Goal: Check status: Check status

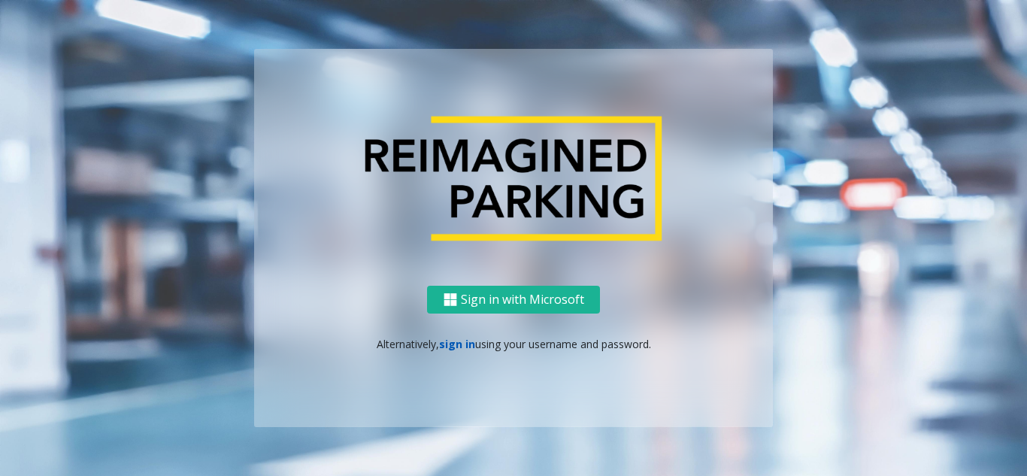
click at [458, 347] on link "sign in" at bounding box center [457, 344] width 36 height 14
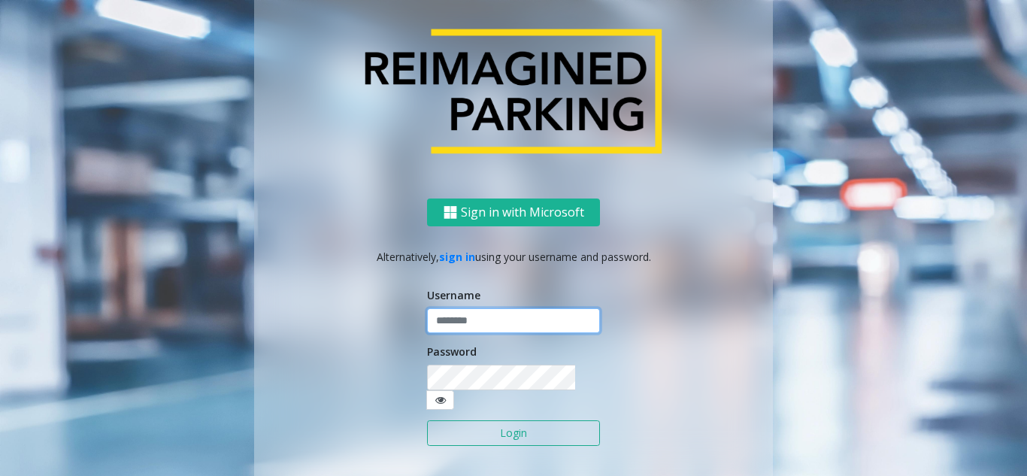
type input "**********"
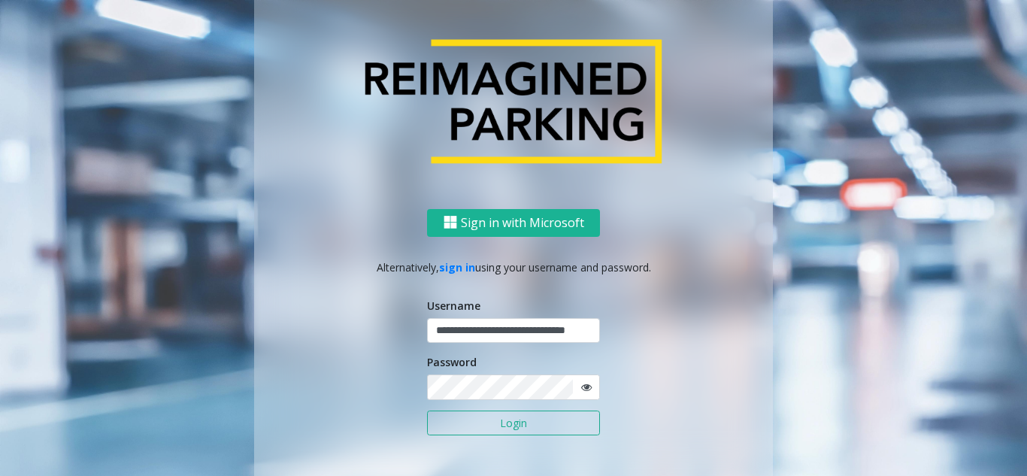
click at [474, 432] on button "Login" at bounding box center [513, 423] width 173 height 26
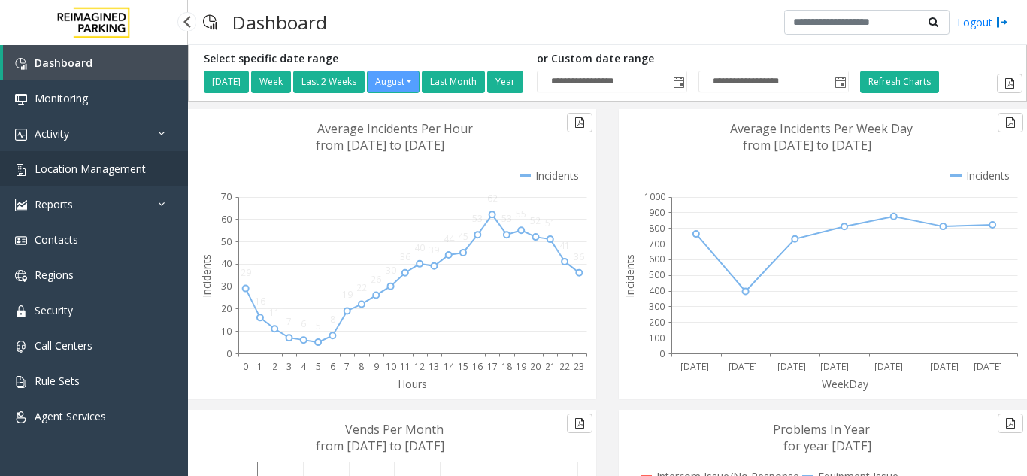
click at [95, 174] on span "Location Management" at bounding box center [90, 169] width 111 height 14
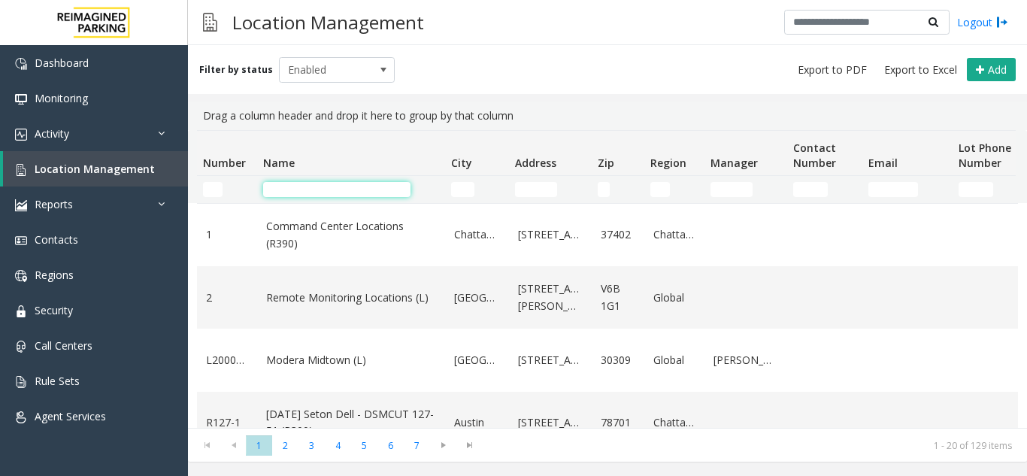
click at [301, 189] on input "Name Filter" at bounding box center [336, 189] width 147 height 15
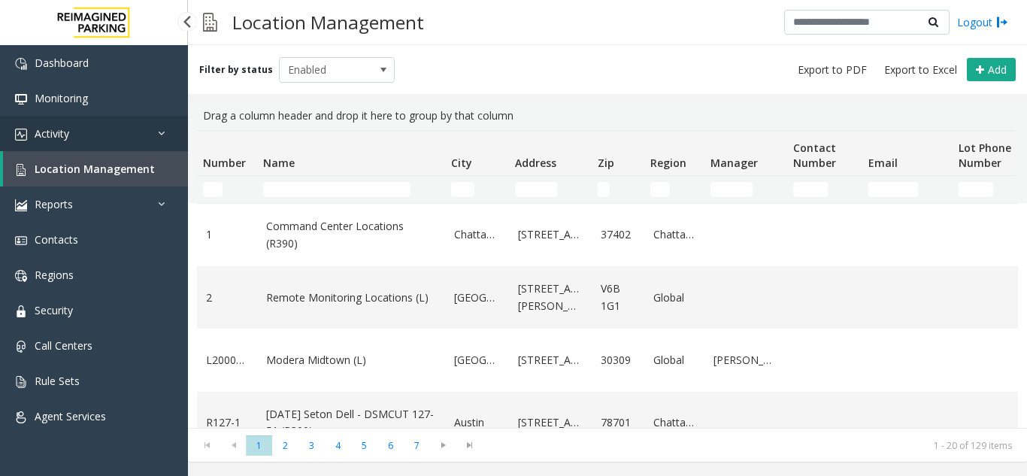
click at [80, 138] on link "Activity" at bounding box center [94, 133] width 188 height 35
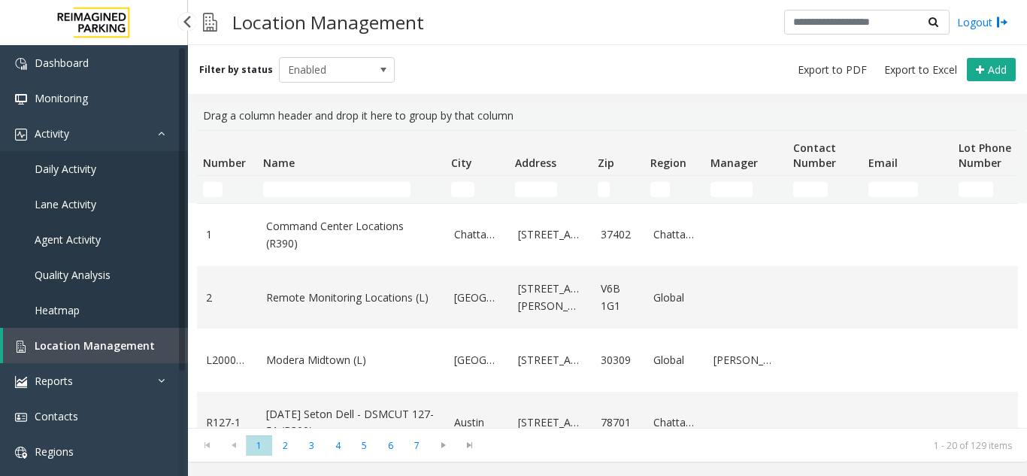
click at [68, 244] on span "Agent Activity" at bounding box center [68, 239] width 66 height 14
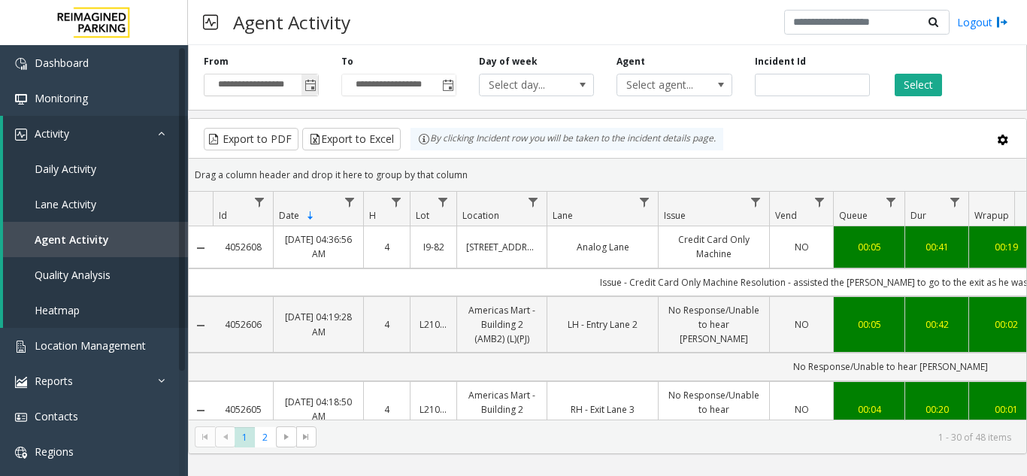
click at [311, 89] on span "Toggle popup" at bounding box center [310, 86] width 12 height 12
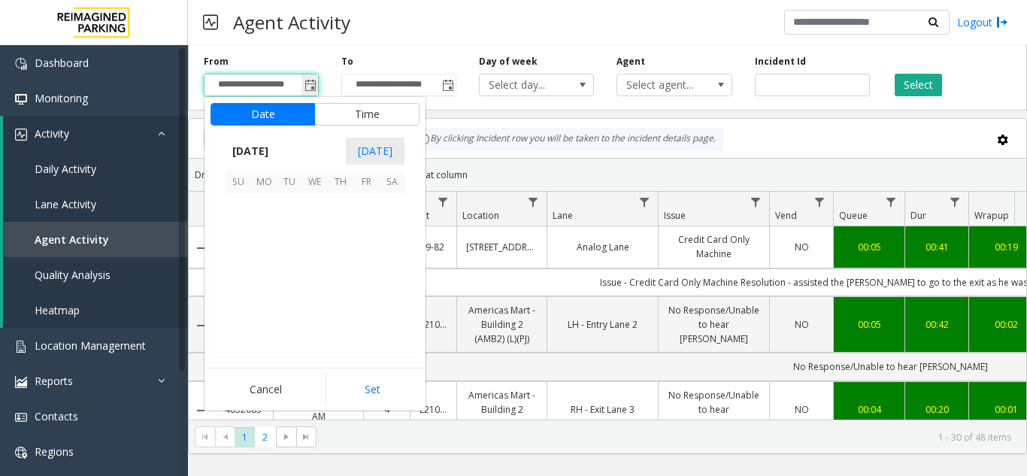
scroll to position [269582, 0]
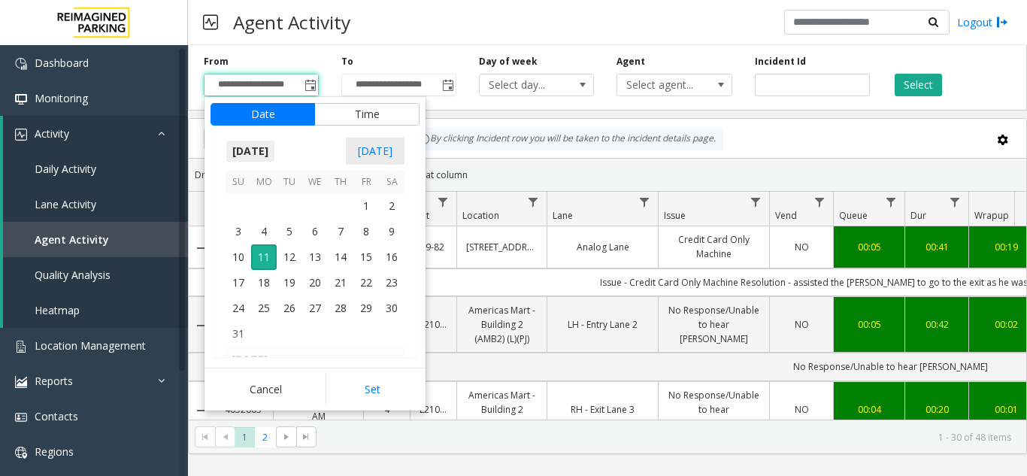
click at [268, 154] on span "[DATE]" at bounding box center [250, 151] width 50 height 23
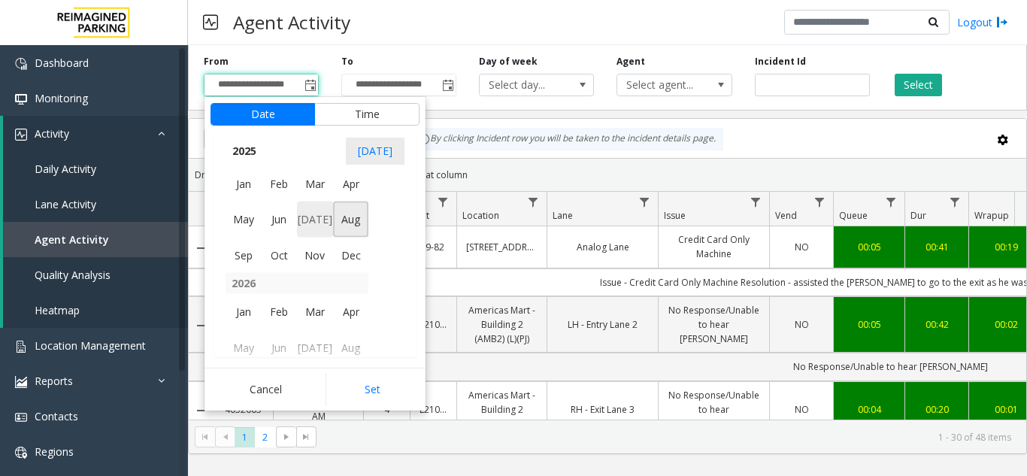
click at [314, 211] on span "[DATE]" at bounding box center [315, 219] width 36 height 36
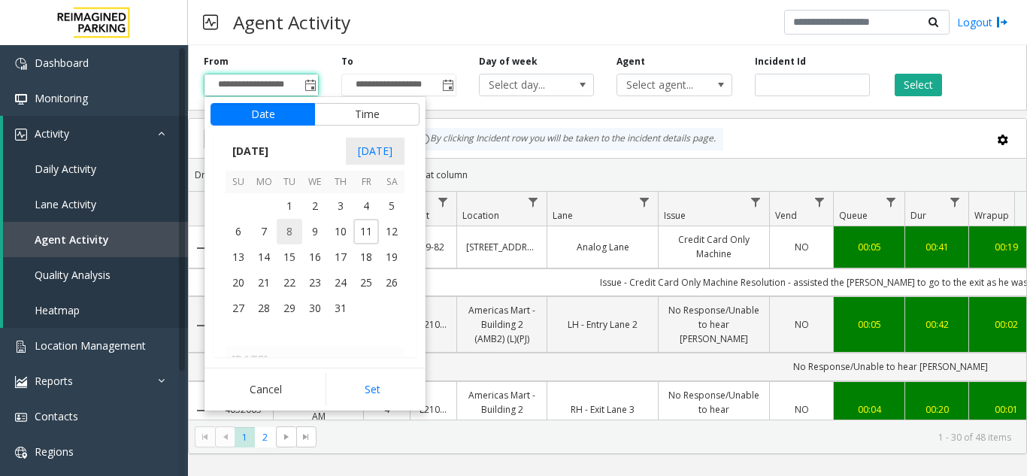
click at [292, 229] on span "8" at bounding box center [290, 232] width 26 height 26
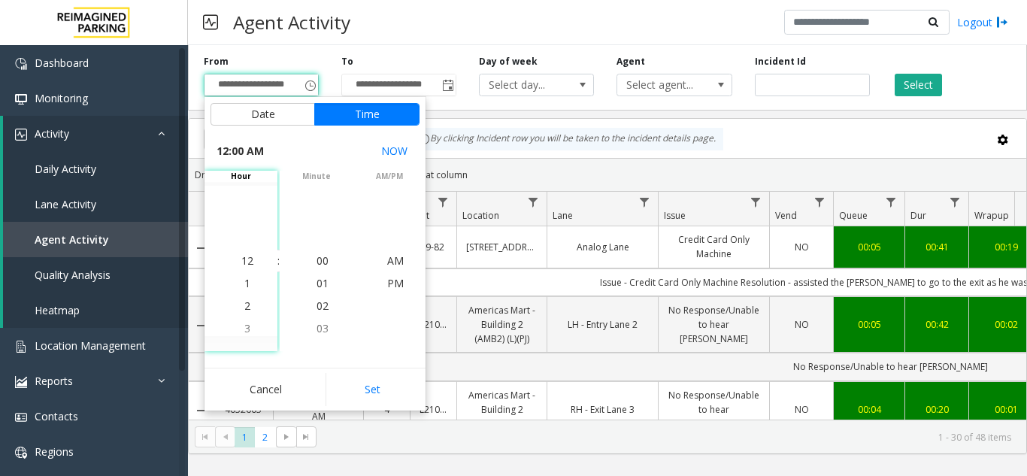
drag, startPoint x: 384, startPoint y: 390, endPoint x: 428, endPoint y: 293, distance: 106.3
click at [386, 386] on button "Set" at bounding box center [372, 389] width 95 height 33
type input "**********"
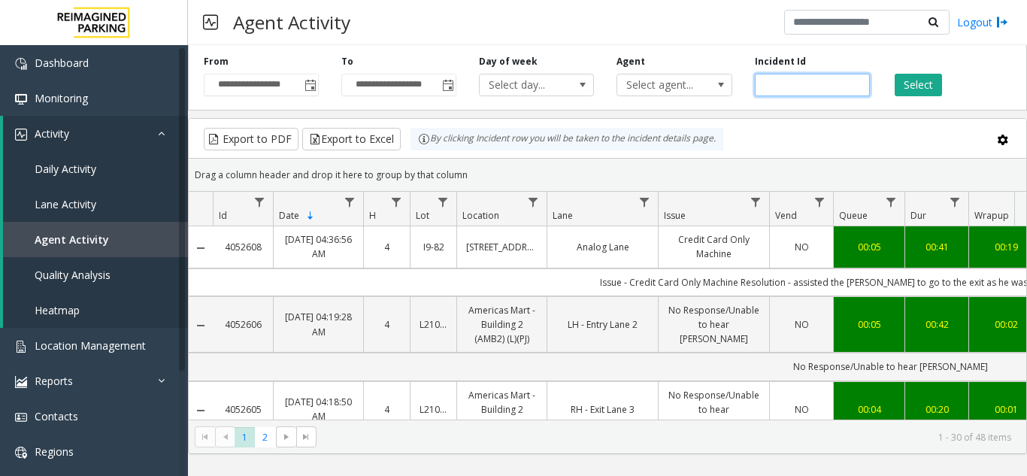
click at [761, 82] on input "number" at bounding box center [812, 85] width 115 height 23
paste input "*******"
type input "*******"
click at [929, 85] on button "Select" at bounding box center [917, 85] width 47 height 23
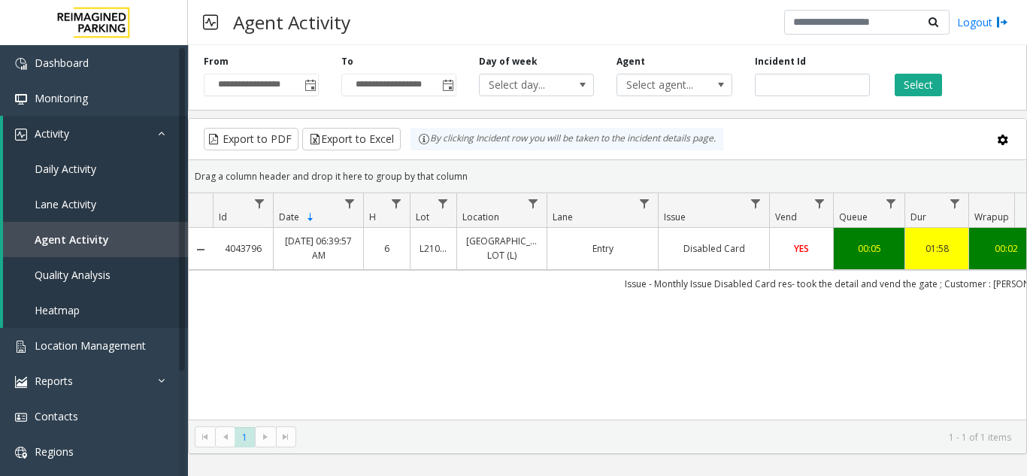
drag, startPoint x: 607, startPoint y: 425, endPoint x: 663, endPoint y: 424, distance: 56.4
click at [663, 424] on kendo-pager "* 1 1 - 1 of 1 items" at bounding box center [607, 436] width 837 height 34
drag, startPoint x: 624, startPoint y: 419, endPoint x: 645, endPoint y: 419, distance: 21.0
click at [645, 419] on kendo-pager "* 1 1 - 1 of 1 items" at bounding box center [607, 436] width 837 height 34
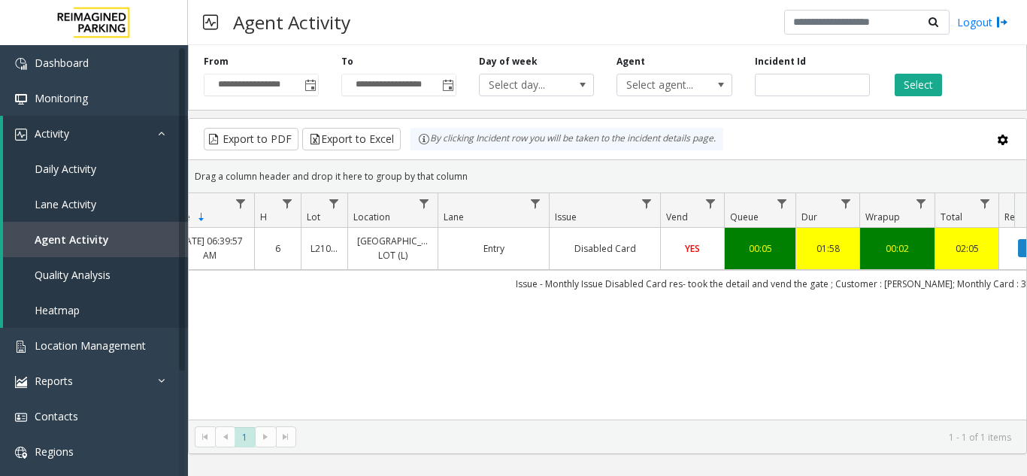
scroll to position [0, 131]
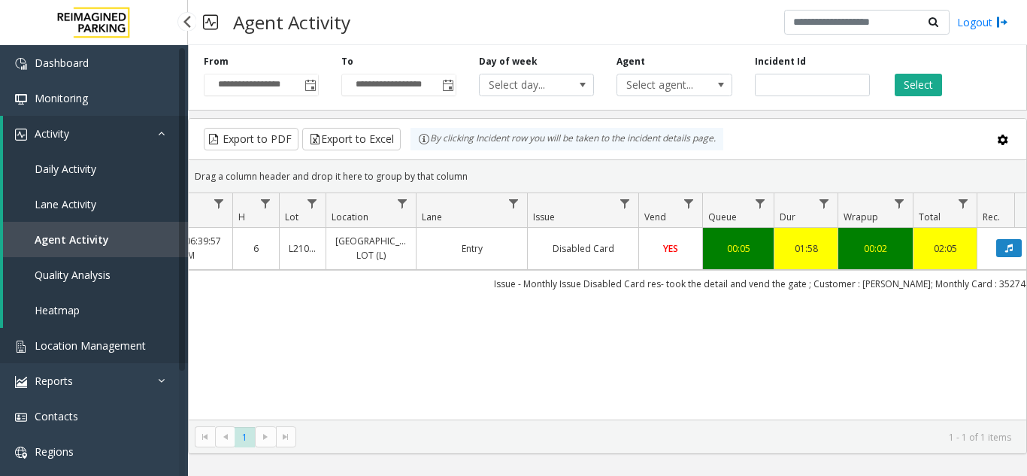
click at [123, 340] on span "Location Management" at bounding box center [90, 345] width 111 height 14
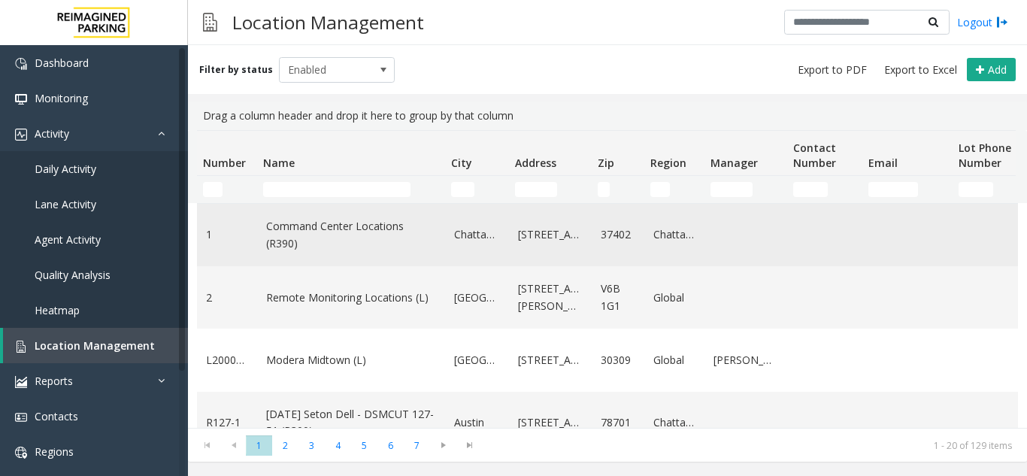
drag, startPoint x: 332, startPoint y: 179, endPoint x: 317, endPoint y: 206, distance: 31.0
click at [331, 182] on td "Name Filter" at bounding box center [351, 189] width 188 height 27
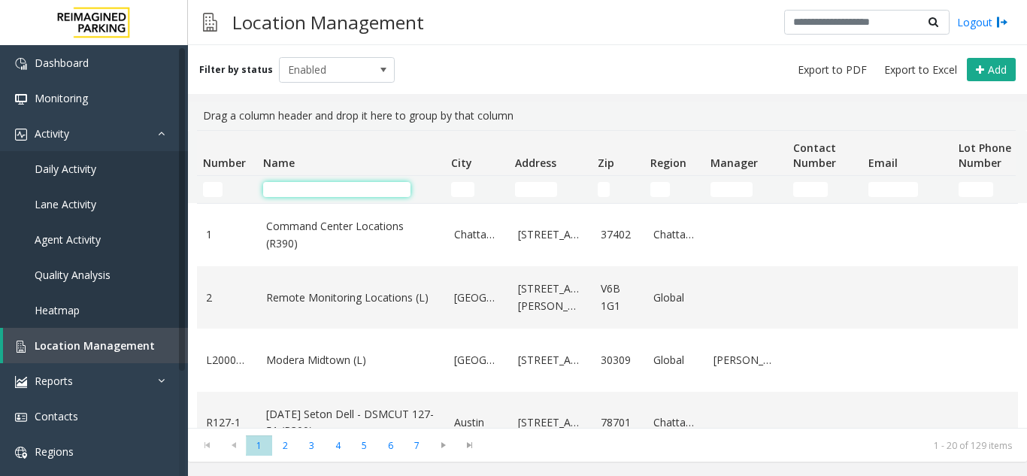
click at [314, 195] on input "Name Filter" at bounding box center [336, 189] width 147 height 15
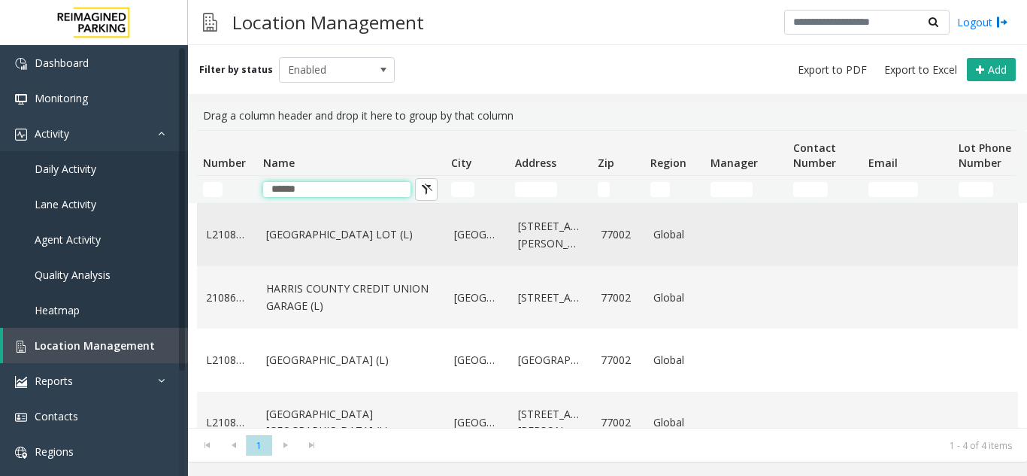
type input "******"
click at [341, 229] on link "[GEOGRAPHIC_DATA] LOT (L)" at bounding box center [351, 234] width 170 height 17
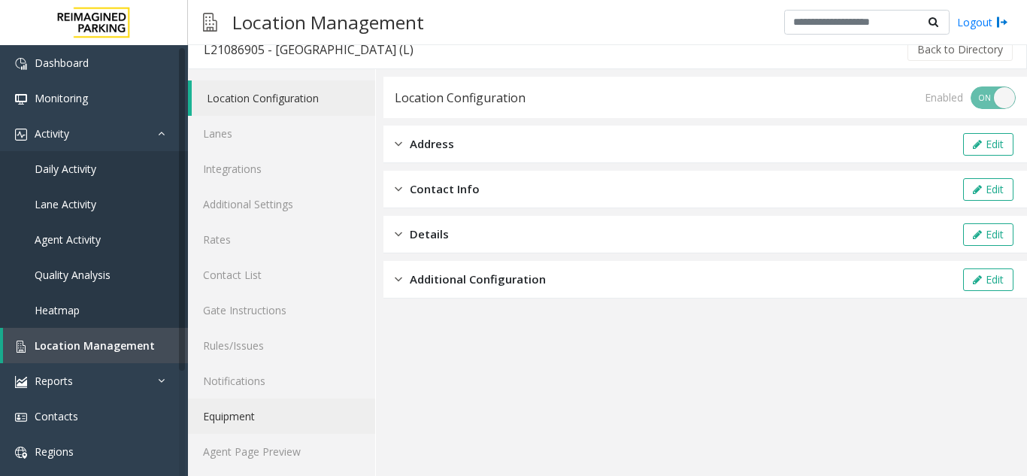
scroll to position [20, 0]
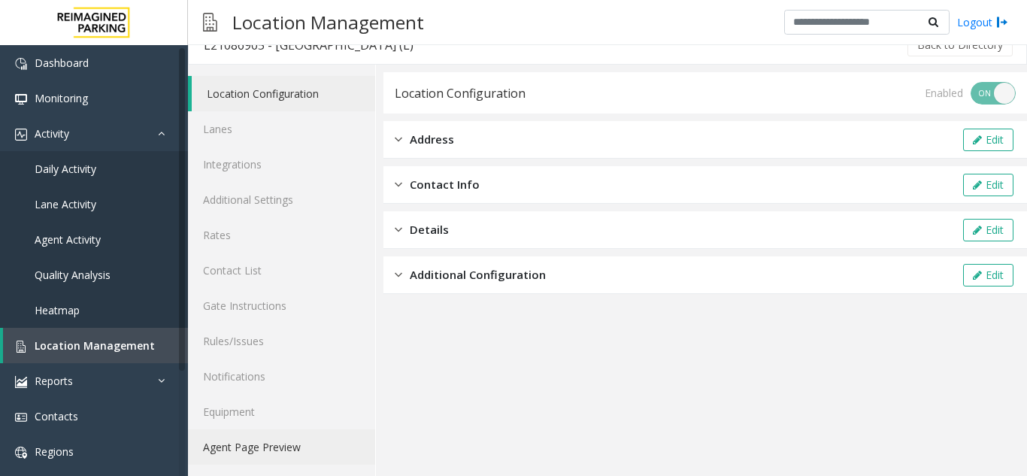
click at [307, 440] on link "Agent Page Preview" at bounding box center [281, 446] width 187 height 35
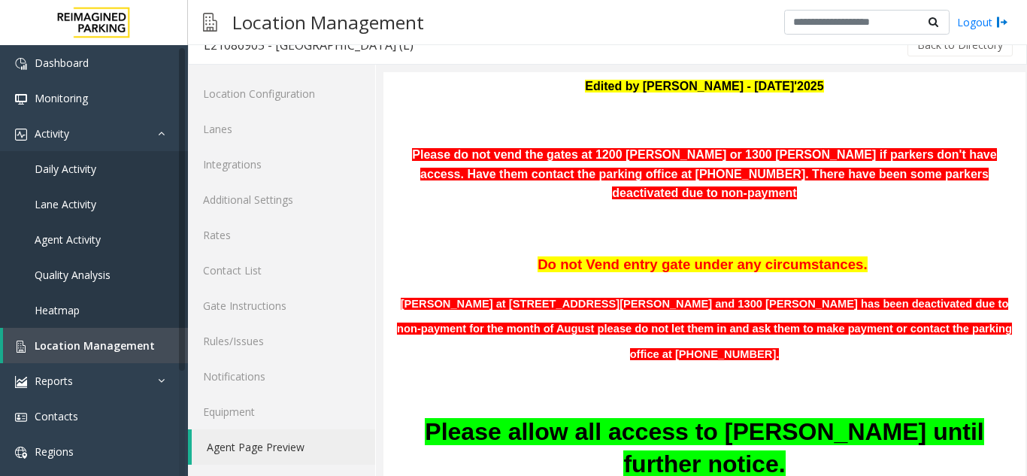
scroll to position [225, 0]
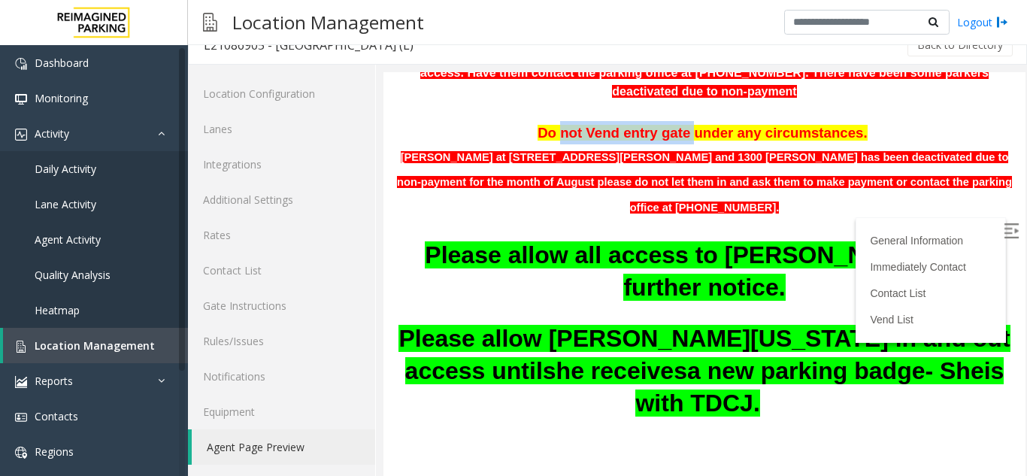
drag, startPoint x: 524, startPoint y: 156, endPoint x: 692, endPoint y: 155, distance: 168.4
click at [694, 141] on span "Do not Vend entry gate under any circumstances." at bounding box center [702, 133] width 330 height 16
click at [673, 141] on span "Do not Vend entry gate under any circumstances." at bounding box center [702, 133] width 330 height 16
click at [675, 141] on span "Do not Vend entry gate under any circumstances." at bounding box center [702, 133] width 330 height 16
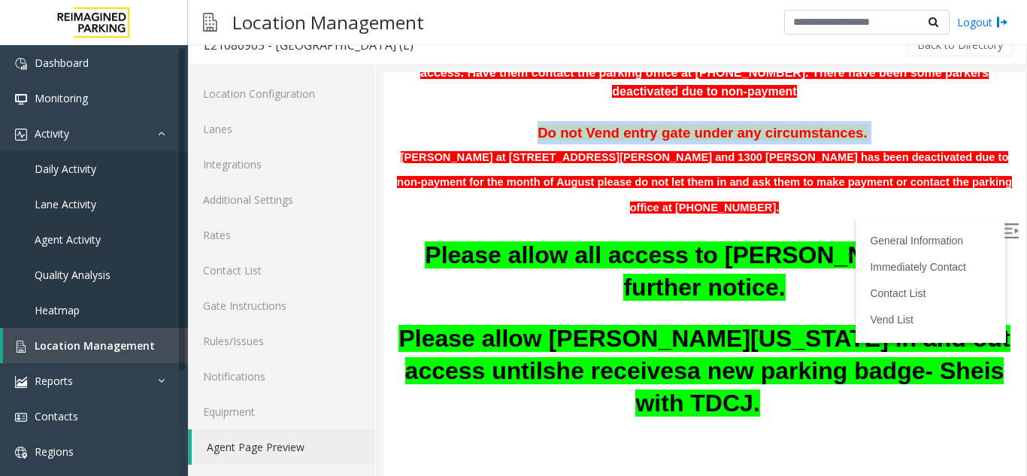
click at [675, 141] on span "Do not Vend entry gate under any circumstances." at bounding box center [702, 133] width 330 height 16
click at [592, 141] on span "Do not Vend entry gate under any circumstances." at bounding box center [702, 133] width 330 height 16
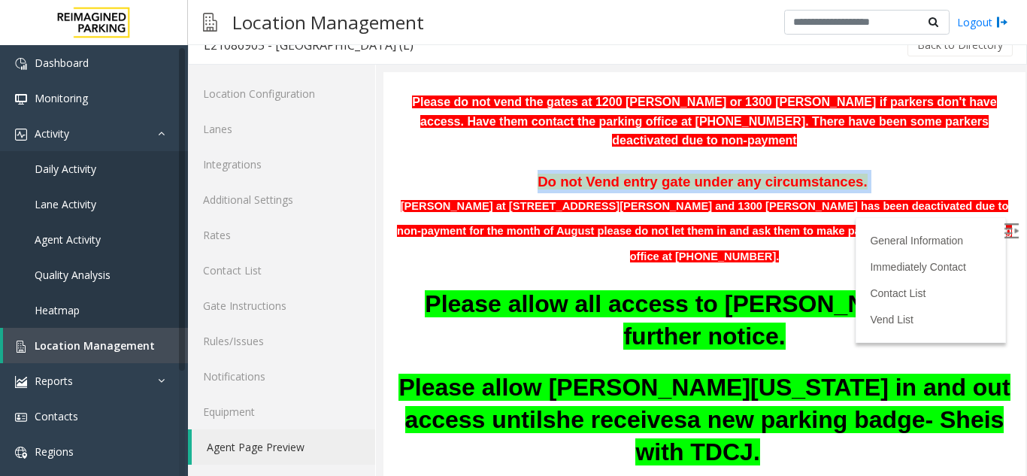
scroll to position [150, 0]
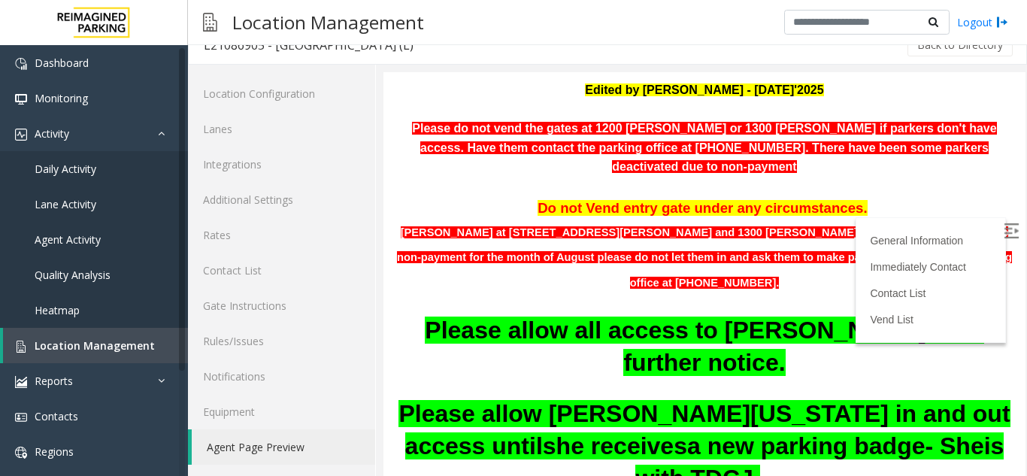
click at [856, 177] on p "Please do not vend the gates at 1200 [PERSON_NAME] or 1300 [PERSON_NAME] if par…" at bounding box center [704, 148] width 619 height 58
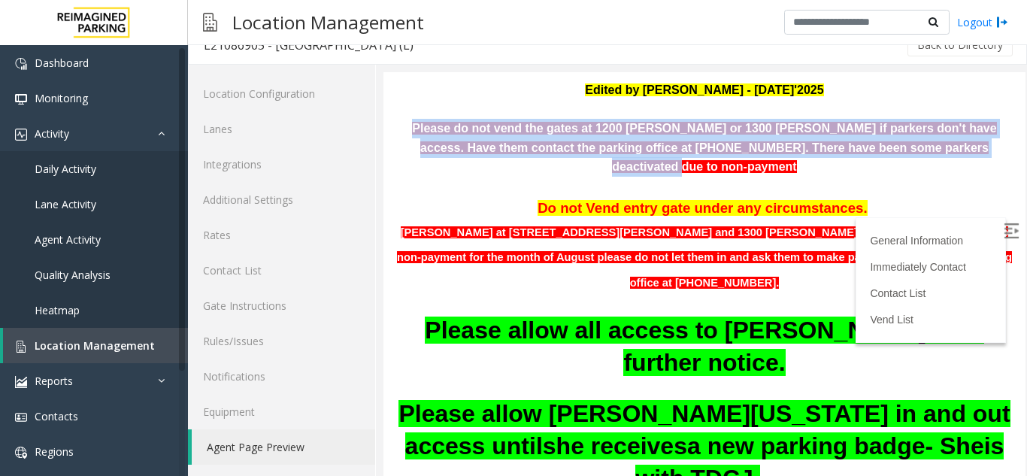
drag, startPoint x: 932, startPoint y: 193, endPoint x: 389, endPoint y: 168, distance: 543.2
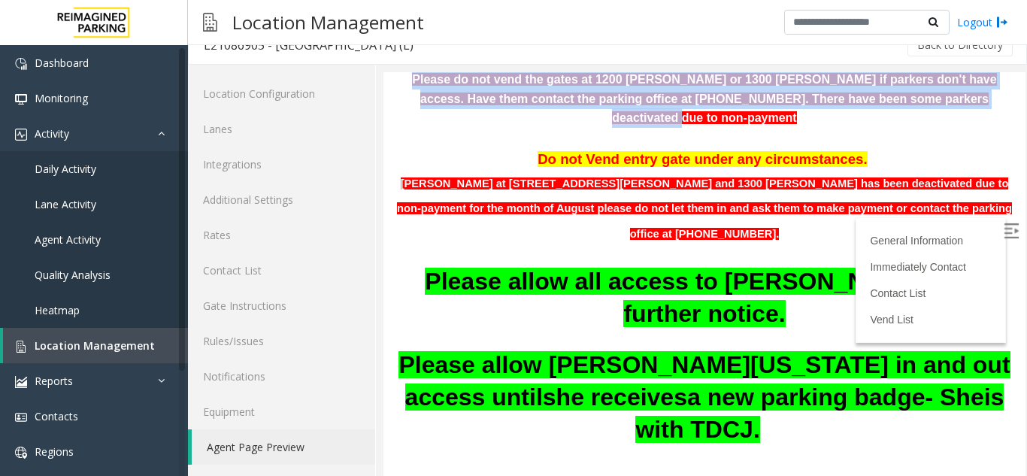
scroll to position [225, 0]
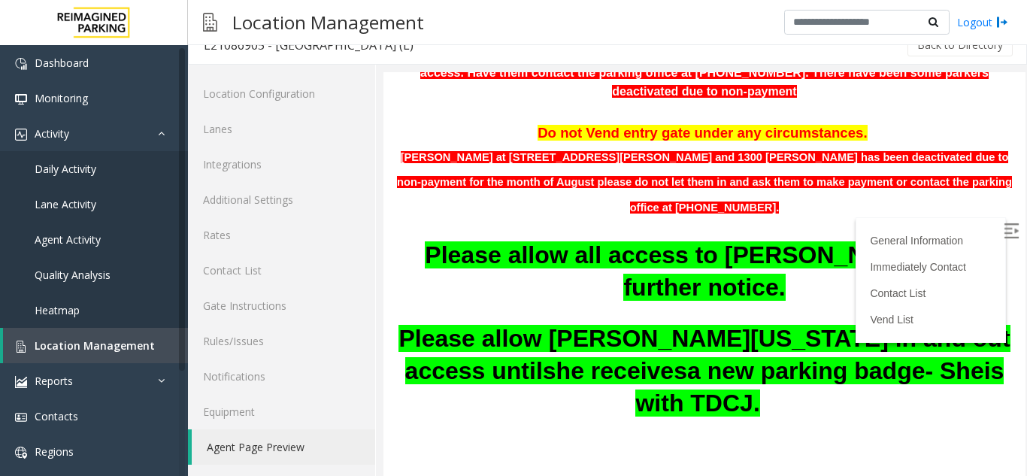
click at [585, 141] on span "Do not Vend entry gate under any circumstances." at bounding box center [702, 133] width 330 height 16
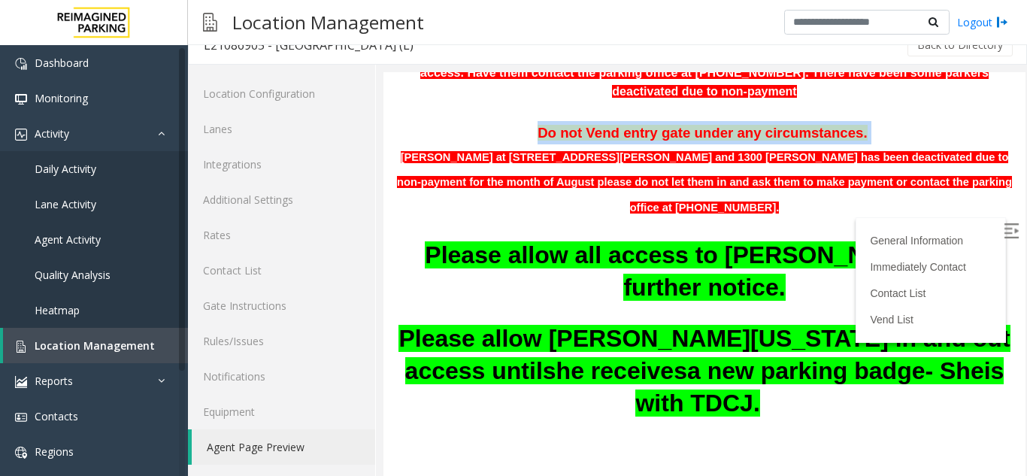
click at [584, 141] on span "Do not Vend entry gate under any circumstances." at bounding box center [702, 133] width 330 height 16
click at [583, 141] on span "Do not Vend entry gate under any circumstances." at bounding box center [702, 133] width 330 height 16
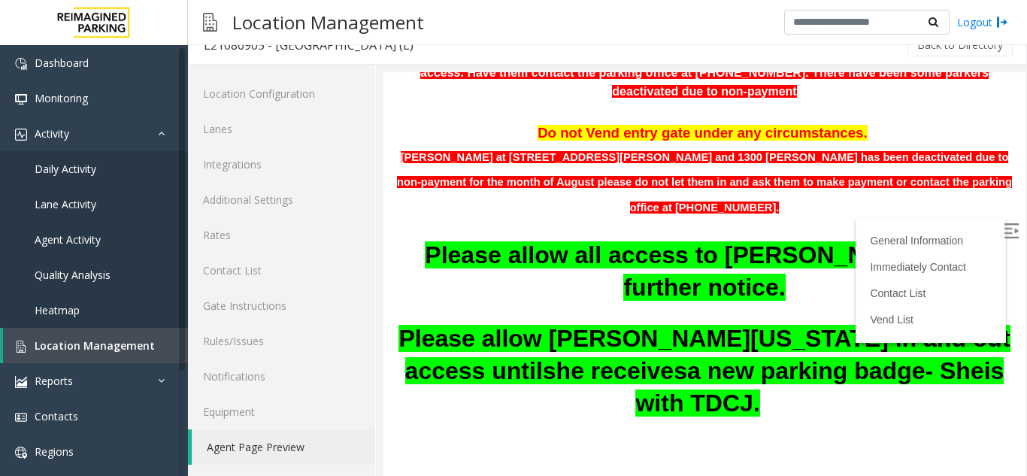
click at [587, 174] on span "[PERSON_NAME] at [STREET_ADDRESS][PERSON_NAME] and 1300 [PERSON_NAME] has been …" at bounding box center [704, 181] width 615 height 66
click at [753, 121] on p at bounding box center [704, 111] width 619 height 20
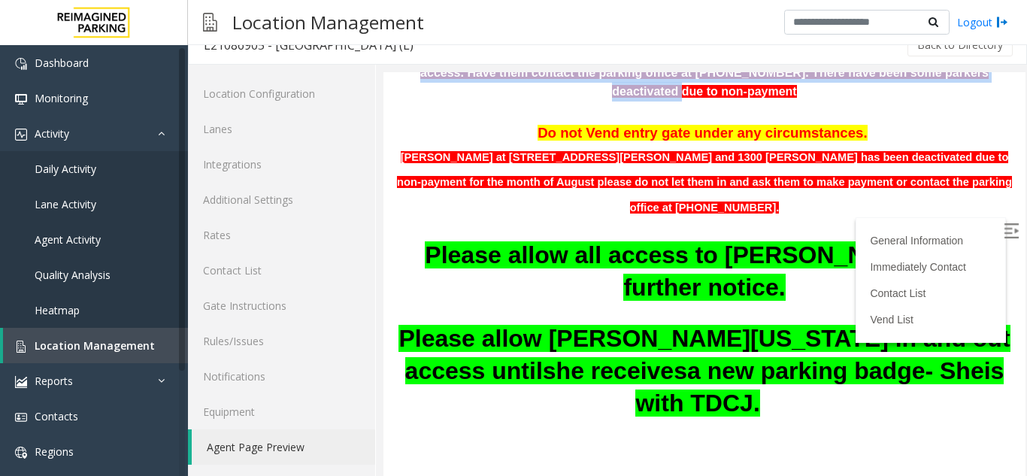
drag, startPoint x: 949, startPoint y: 118, endPoint x: 392, endPoint y: 97, distance: 558.1
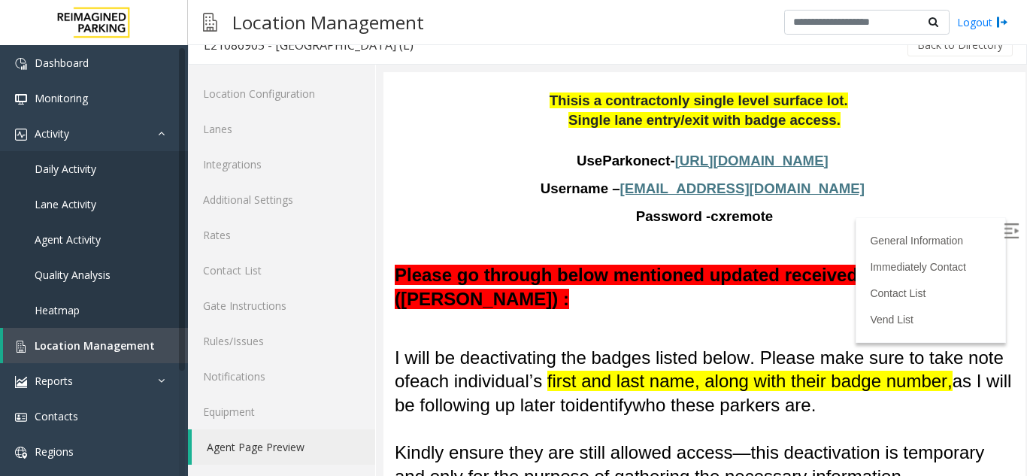
scroll to position [1052, 0]
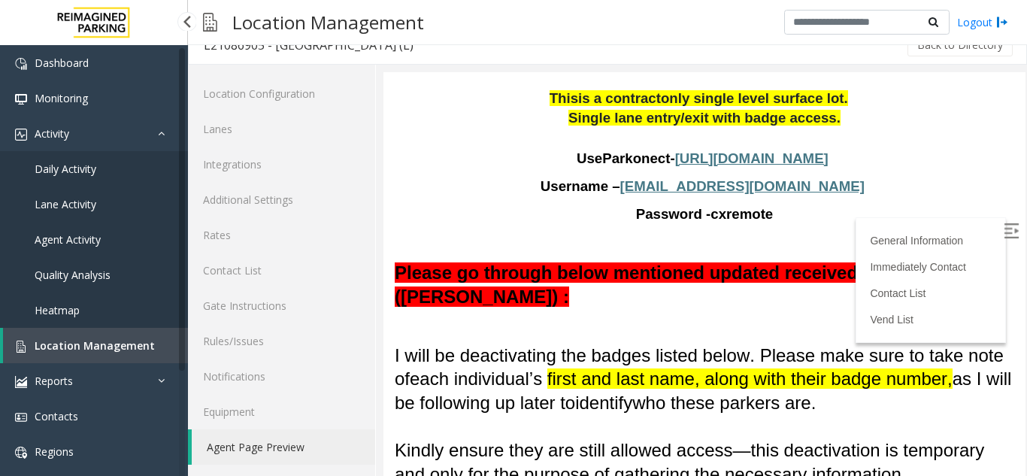
click at [60, 240] on span "Agent Activity" at bounding box center [68, 239] width 66 height 14
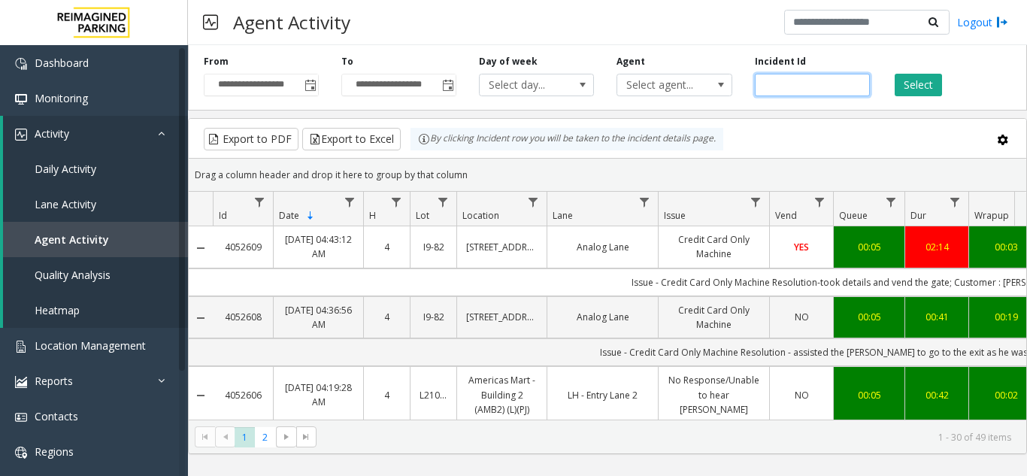
click at [774, 87] on input "number" at bounding box center [812, 85] width 115 height 23
paste input "*******"
type input "*******"
click at [916, 84] on button "Select" at bounding box center [917, 85] width 47 height 23
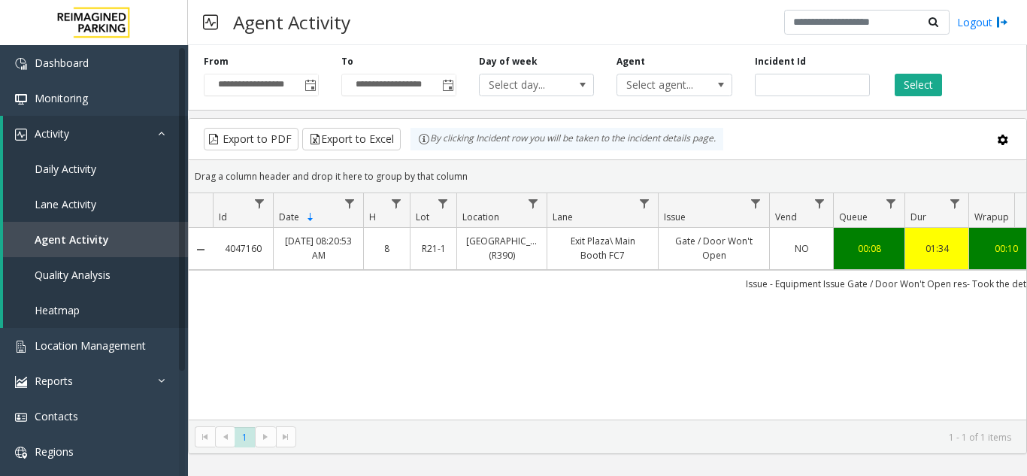
drag, startPoint x: 646, startPoint y: 431, endPoint x: 669, endPoint y: 431, distance: 23.3
click at [669, 431] on kendo-pager "* 1 1 - 1 of 1 items" at bounding box center [607, 436] width 837 height 34
drag, startPoint x: 631, startPoint y: 427, endPoint x: 685, endPoint y: 425, distance: 54.9
click at [685, 425] on kendo-pager "* 1 1 - 1 of 1 items" at bounding box center [607, 436] width 837 height 34
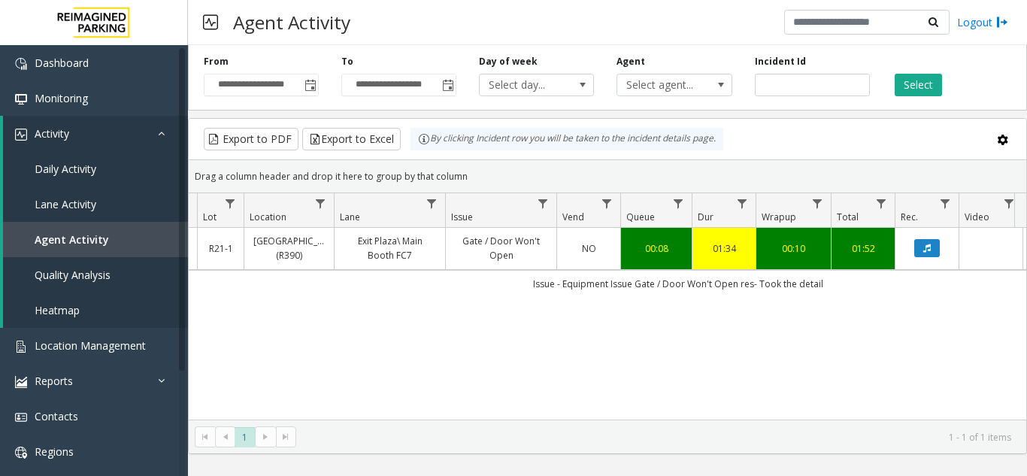
scroll to position [0, 264]
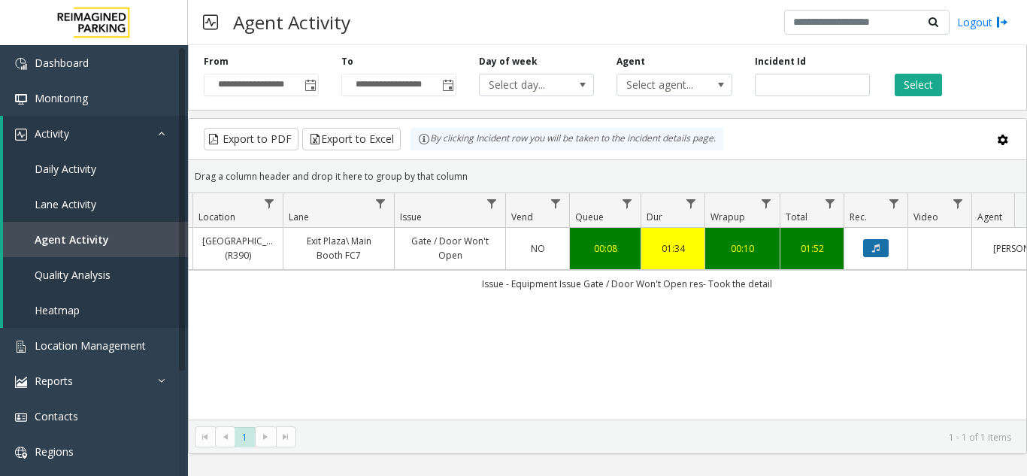
click at [874, 252] on icon "Data table" at bounding box center [876, 248] width 8 height 9
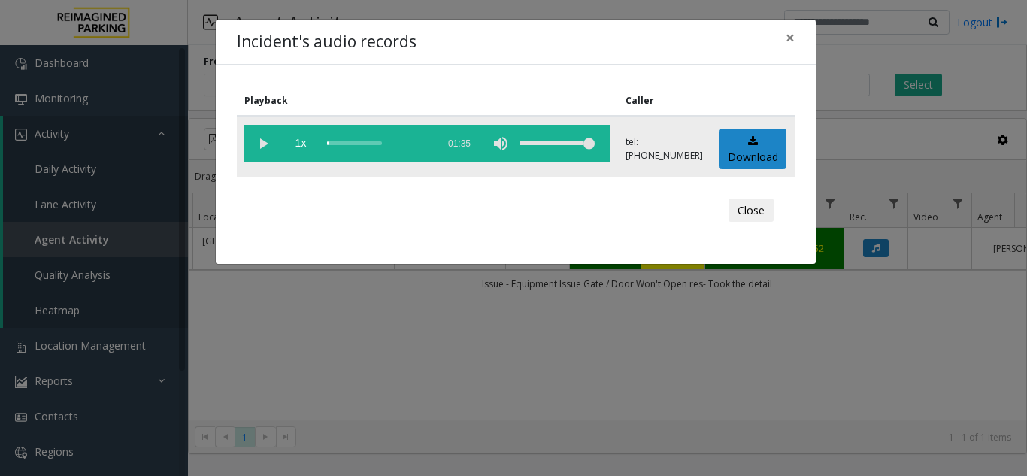
click at [263, 141] on vg-play-pause at bounding box center [263, 144] width 38 height 38
click at [791, 35] on span "×" at bounding box center [789, 37] width 9 height 21
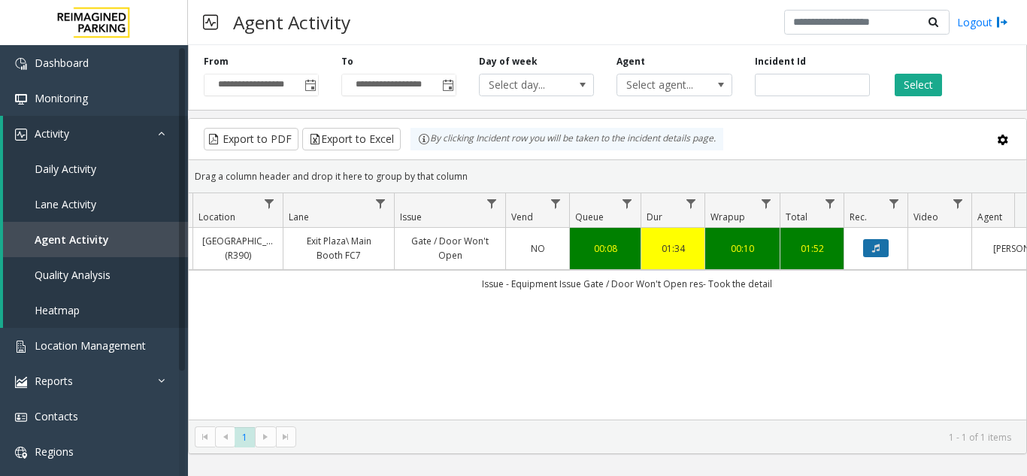
click at [873, 253] on icon "Data table" at bounding box center [876, 248] width 8 height 9
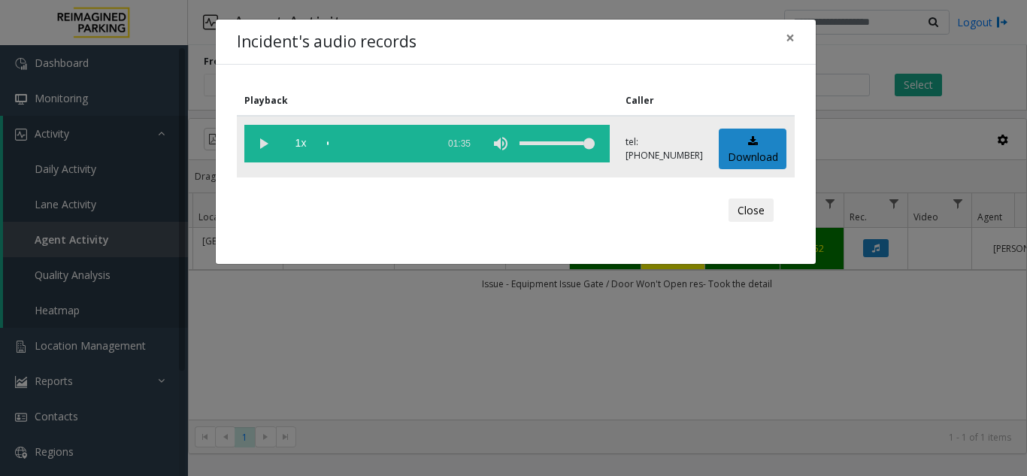
click at [258, 140] on vg-play-pause at bounding box center [263, 144] width 38 height 38
click at [262, 147] on vg-play-pause at bounding box center [263, 144] width 38 height 38
